Goal: Check status: Check status

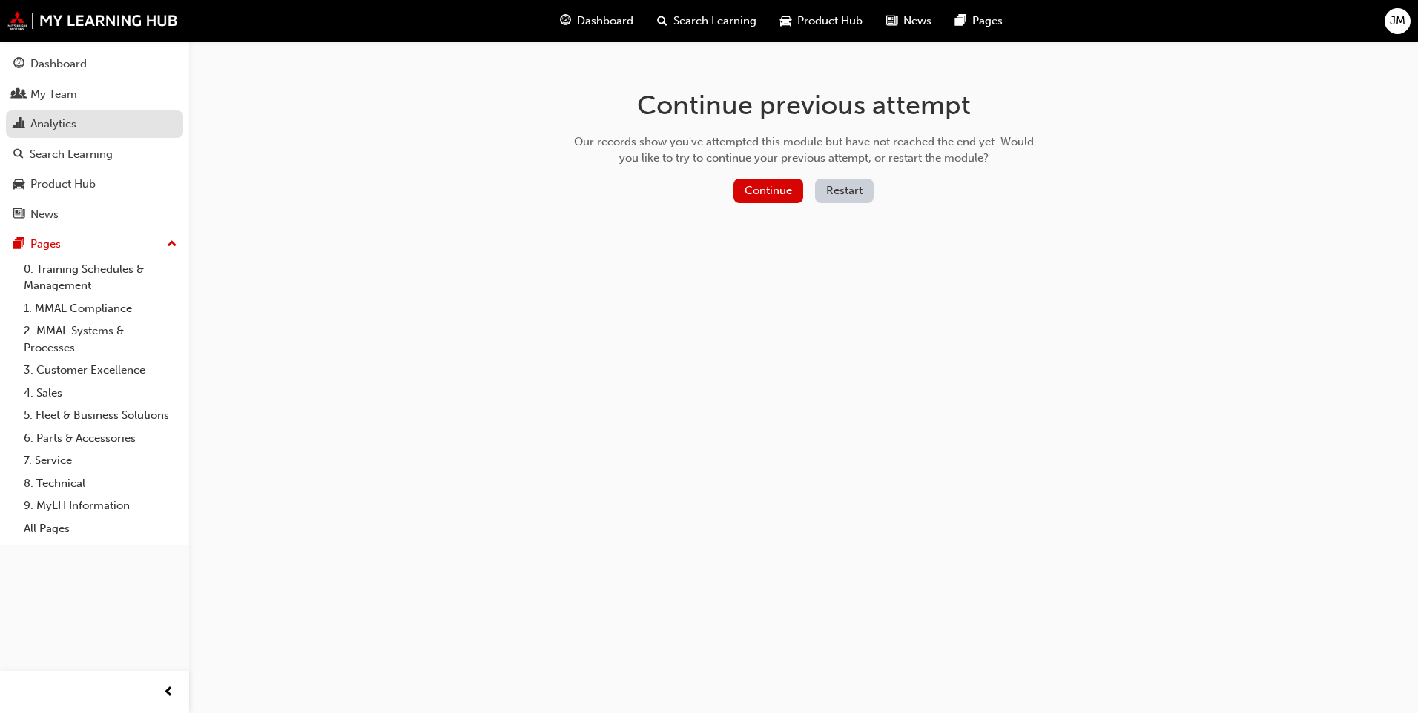
click at [116, 122] on div "Analytics" at bounding box center [94, 124] width 162 height 19
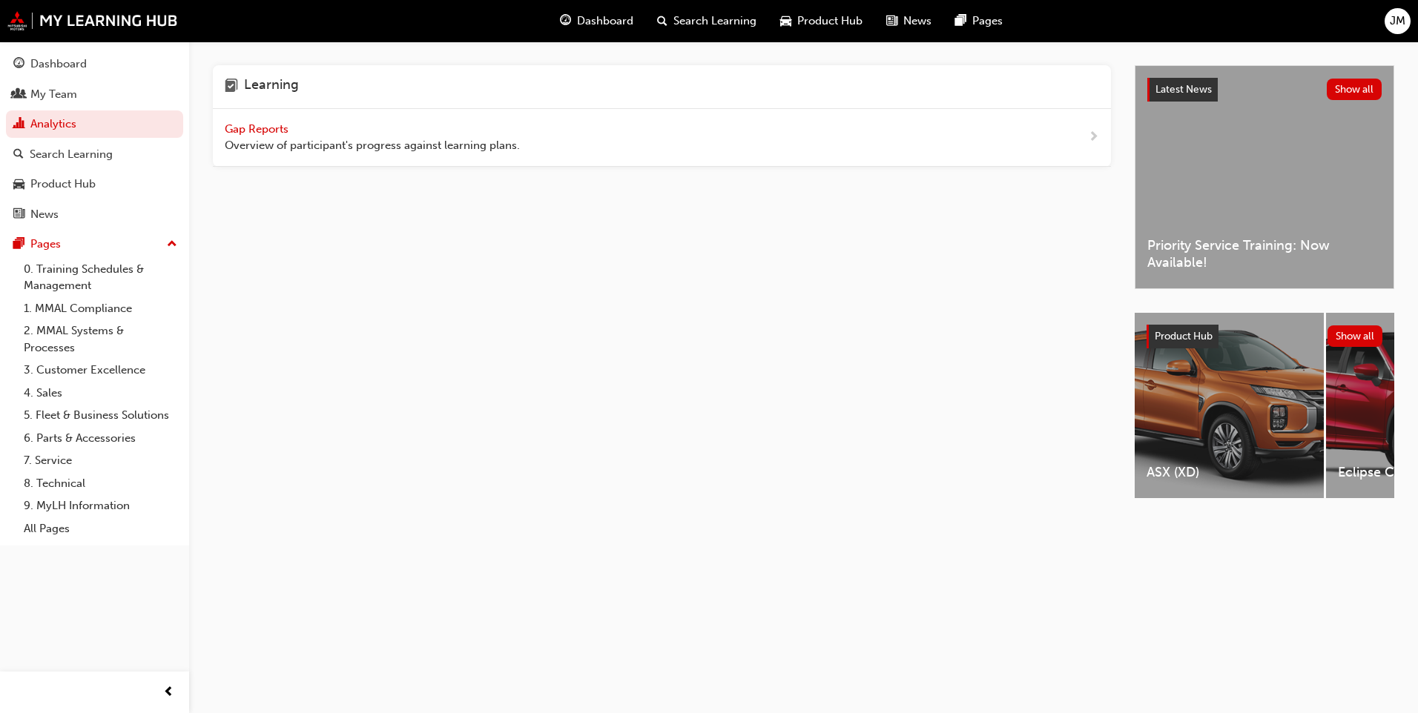
click at [250, 128] on span "Gap Reports" at bounding box center [258, 128] width 67 height 13
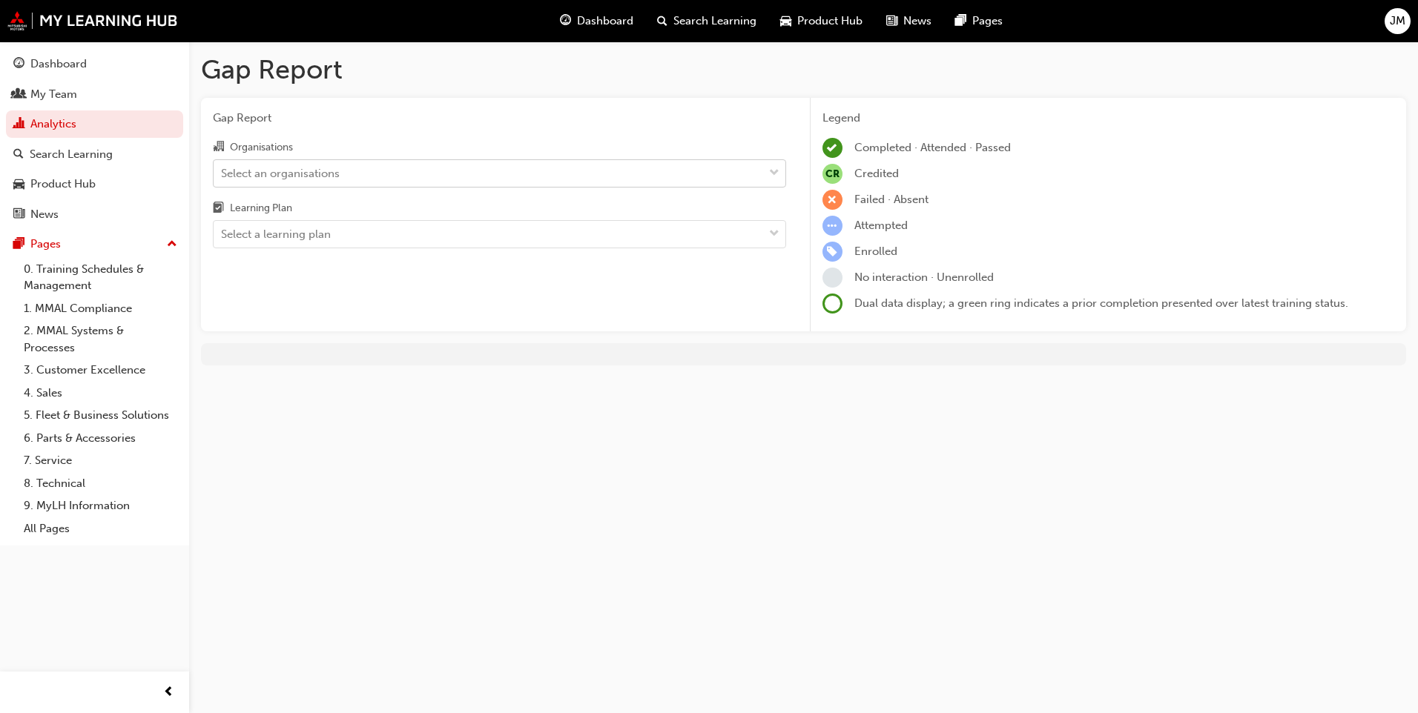
click at [323, 167] on div "Select an organisations" at bounding box center [280, 173] width 119 height 17
click at [222, 167] on input "Organisations Select an organisations" at bounding box center [221, 172] width 1 height 13
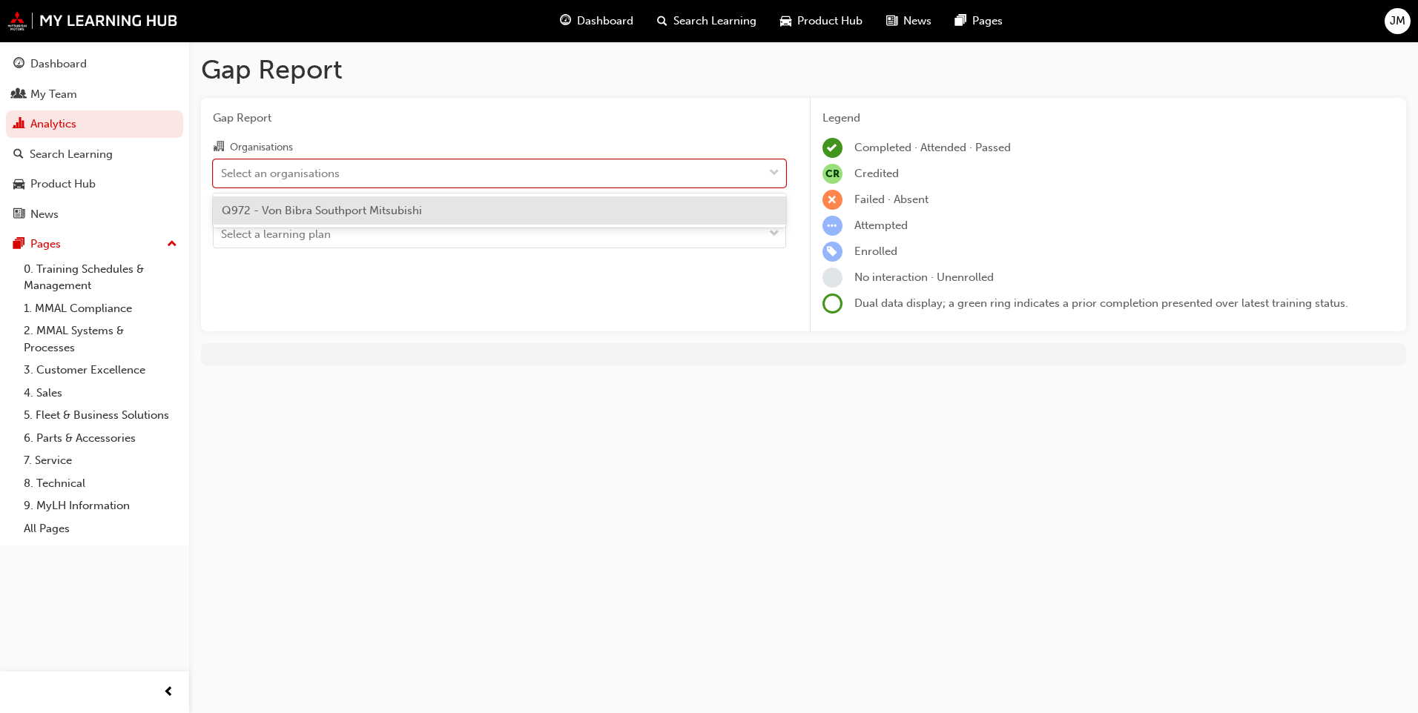
click at [330, 208] on span "Q972 - Von Bibra Southport Mitsubishi" at bounding box center [322, 210] width 200 height 13
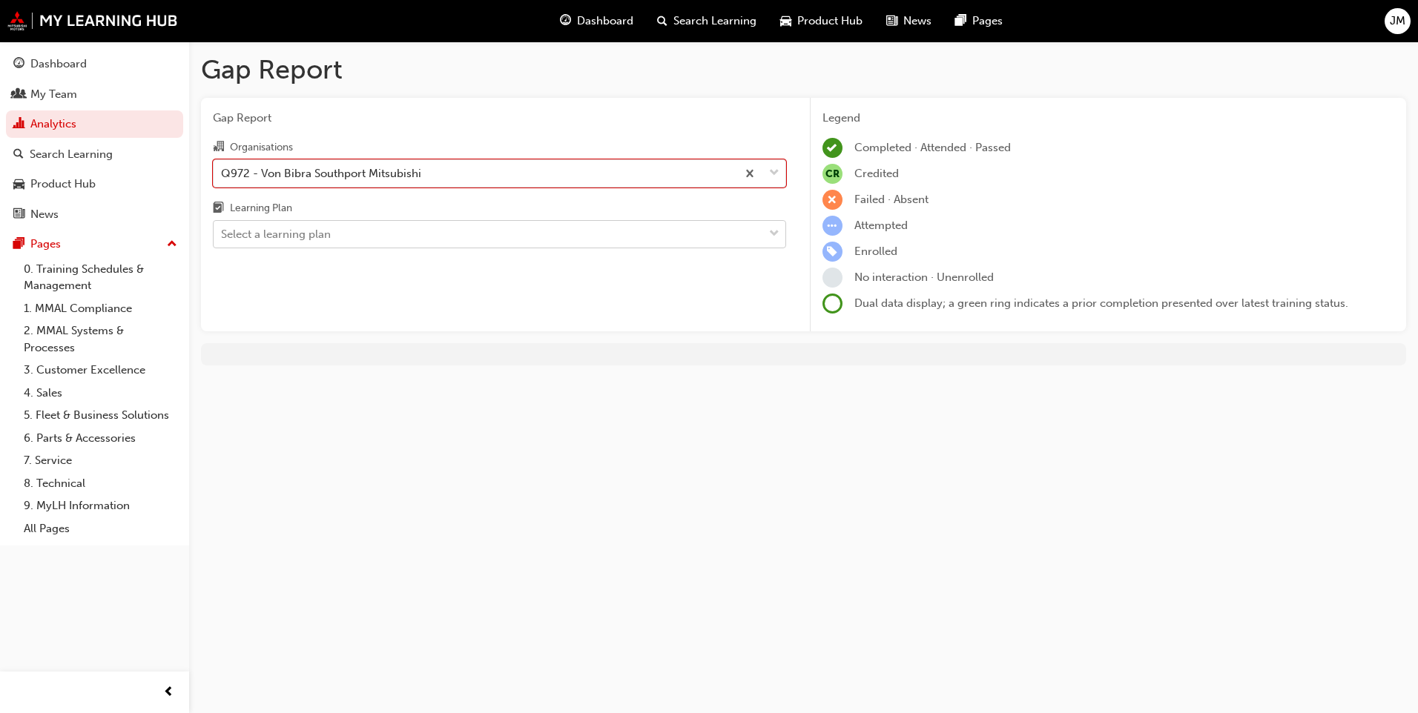
click at [335, 235] on div "Select a learning plan" at bounding box center [489, 235] width 550 height 26
click at [222, 235] on input "Learning Plan Select a learning plan" at bounding box center [221, 234] width 1 height 13
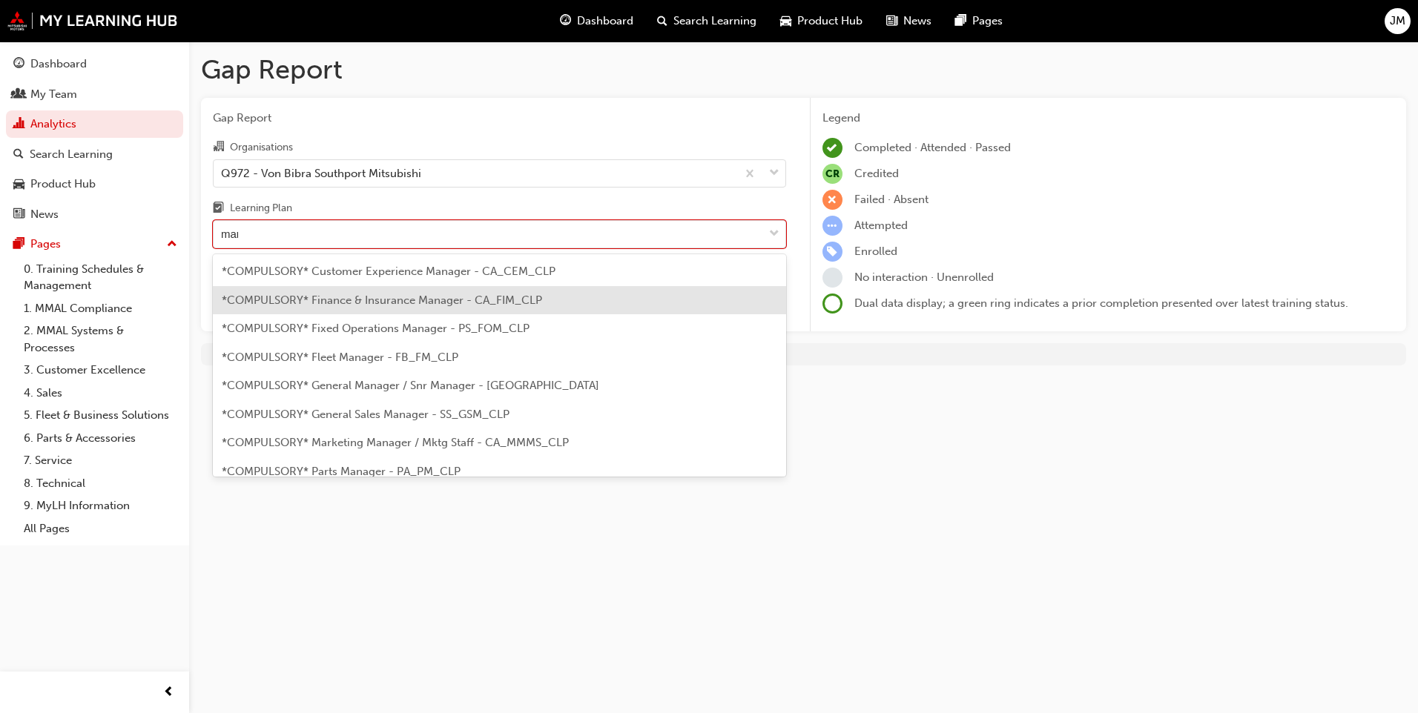
type input "mana"
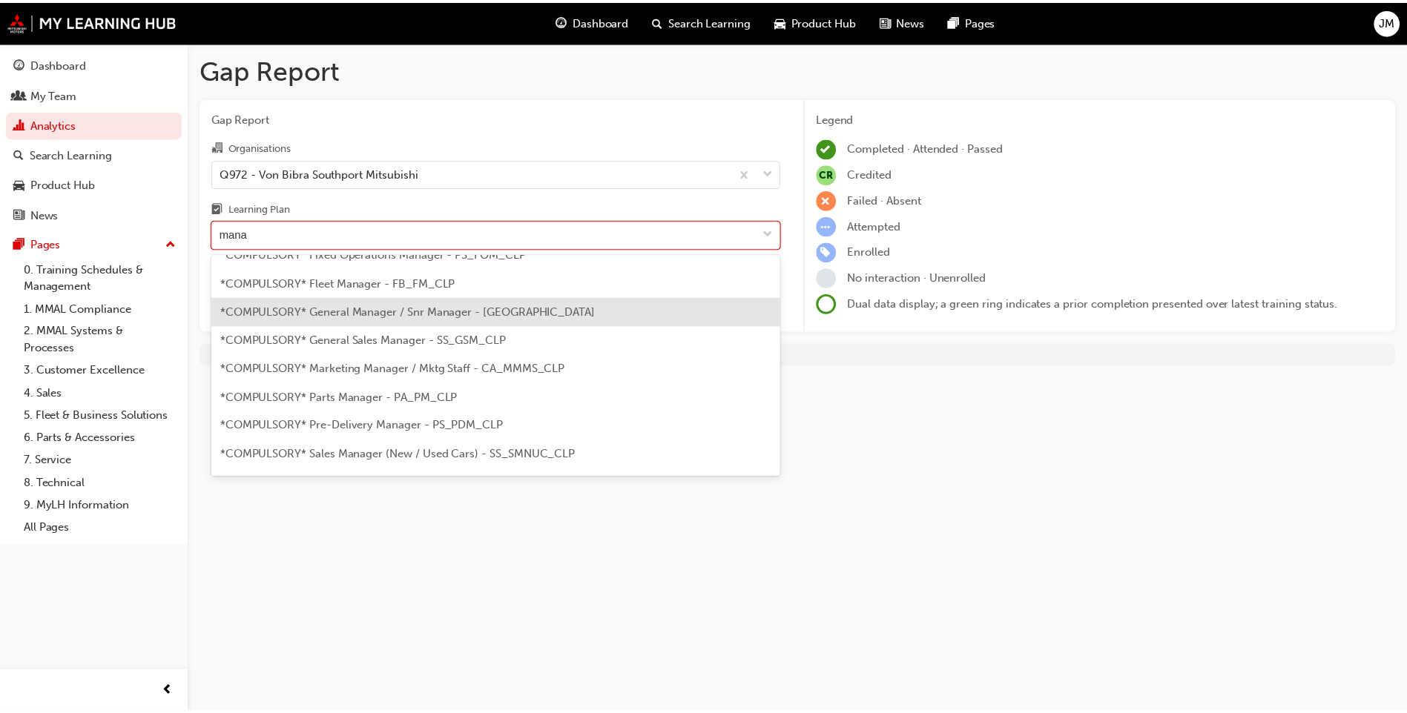
scroll to position [98, 0]
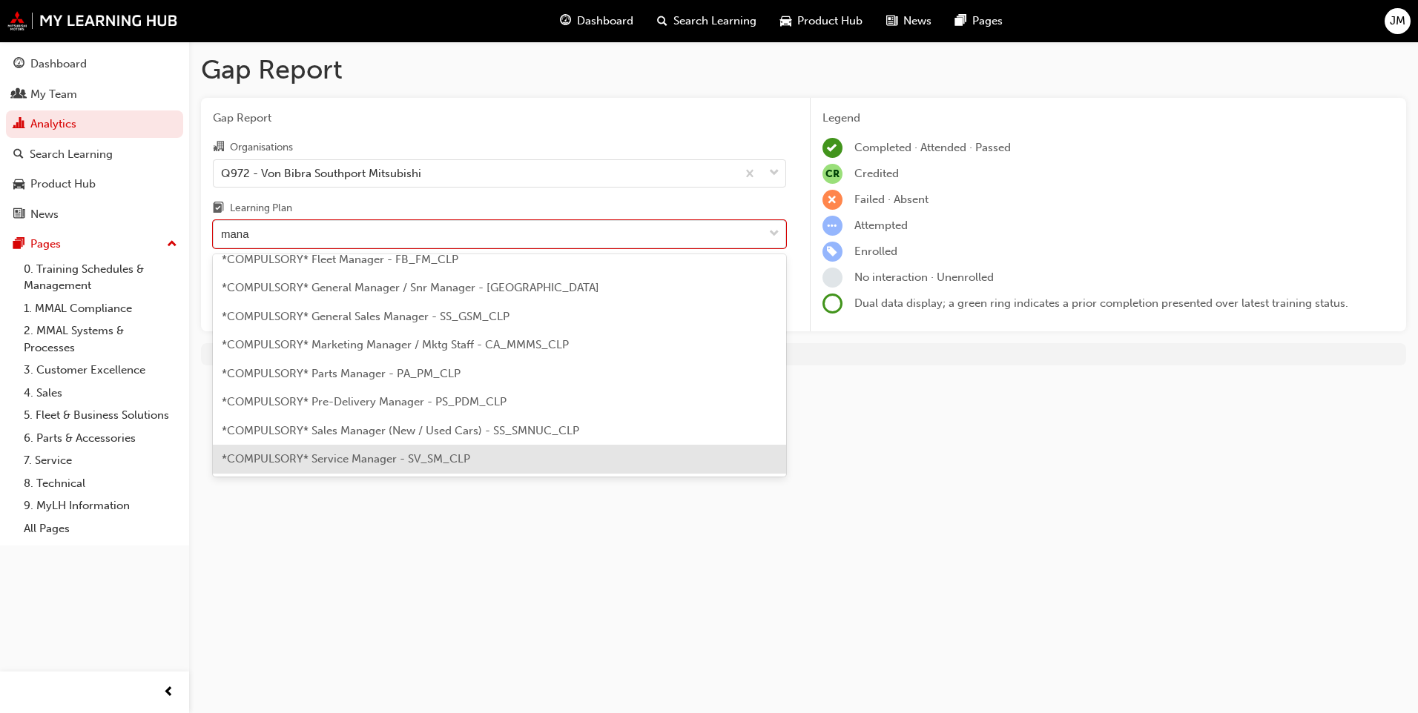
click at [406, 450] on div "*COMPULSORY* Service Manager - SV_SM_CLP" at bounding box center [499, 459] width 573 height 29
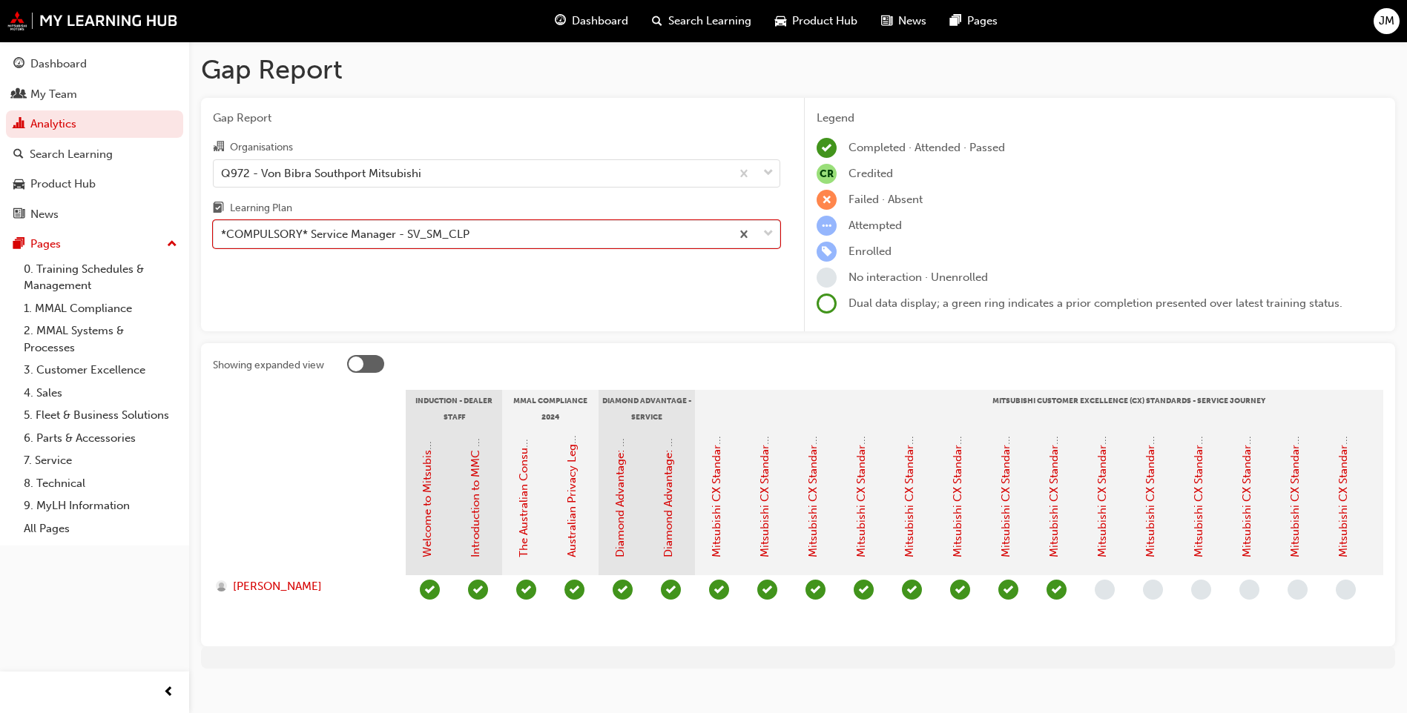
click at [1379, 23] on span "JM" at bounding box center [1387, 21] width 16 height 17
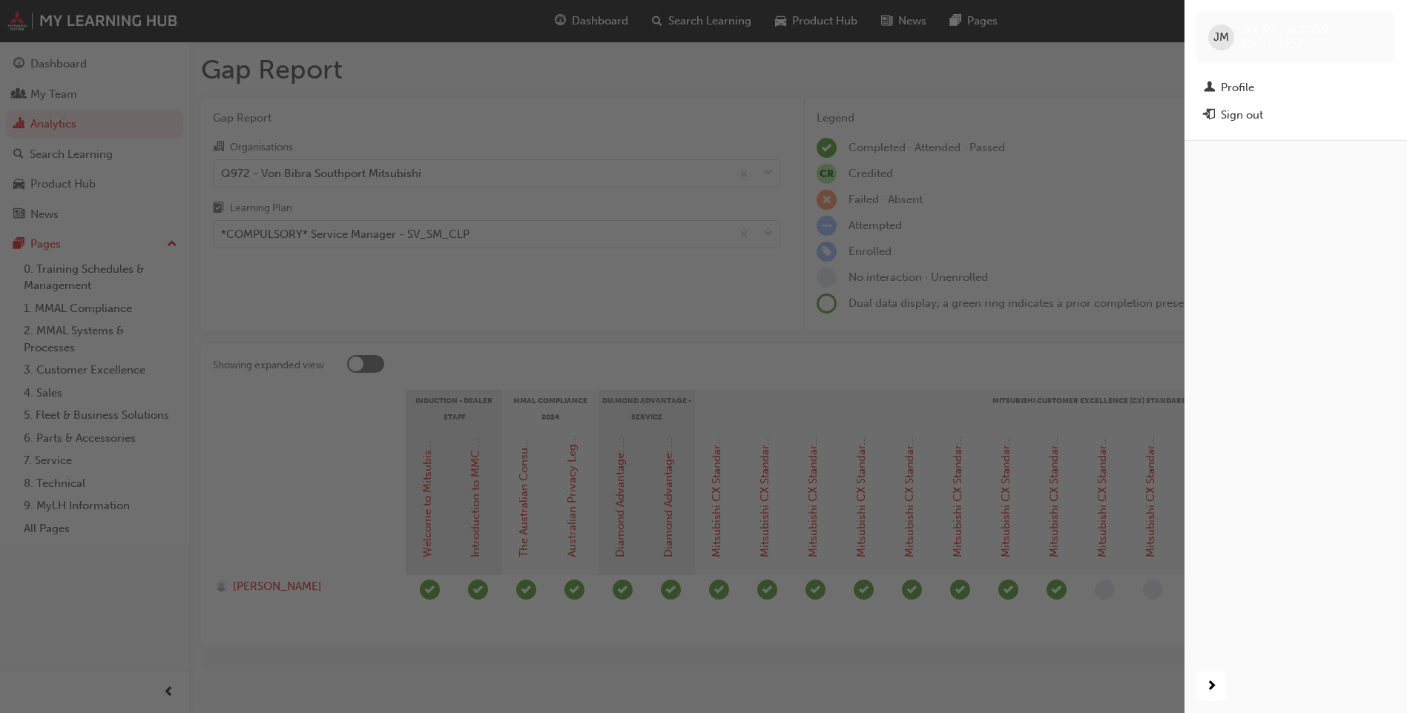
click at [1124, 106] on div "button" at bounding box center [592, 356] width 1184 height 713
